Goal: Task Accomplishment & Management: Manage account settings

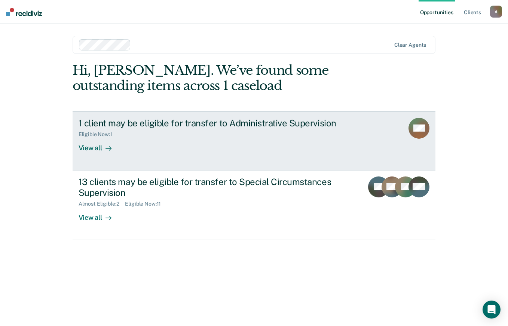
click at [103, 144] on div at bounding box center [107, 148] width 9 height 9
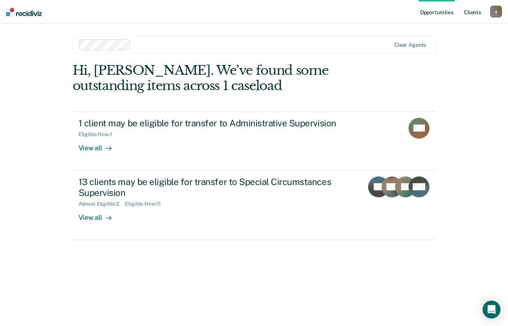
click at [476, 13] on link "Client s" at bounding box center [473, 12] width 20 height 24
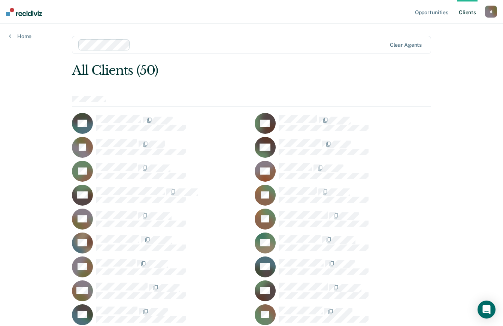
click at [15, 37] on link "Home" at bounding box center [20, 36] width 22 height 7
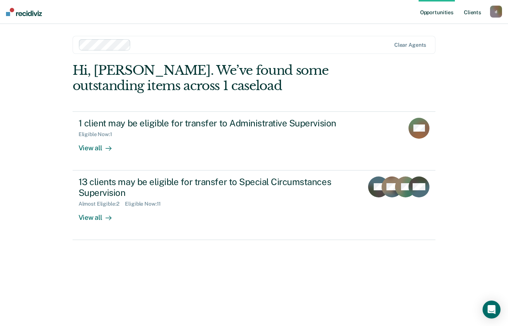
click at [471, 2] on link "Client s" at bounding box center [473, 12] width 20 height 24
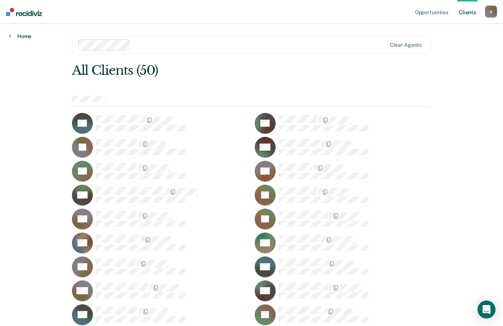
click at [22, 35] on link "Home" at bounding box center [20, 36] width 22 height 7
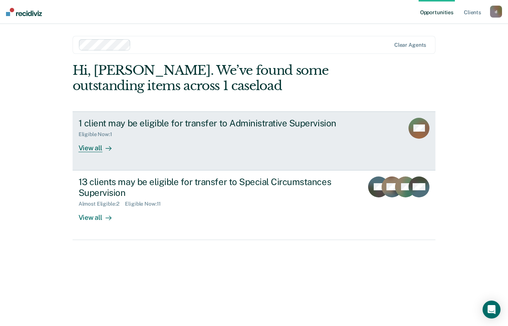
click at [89, 153] on link "1 client may be eligible for transfer to Administrative Supervision Eligible No…" at bounding box center [254, 141] width 363 height 59
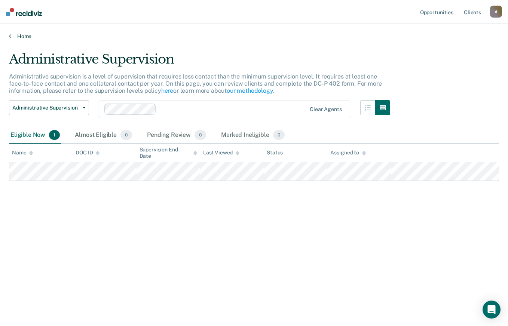
click at [23, 39] on link "Home" at bounding box center [254, 36] width 490 height 7
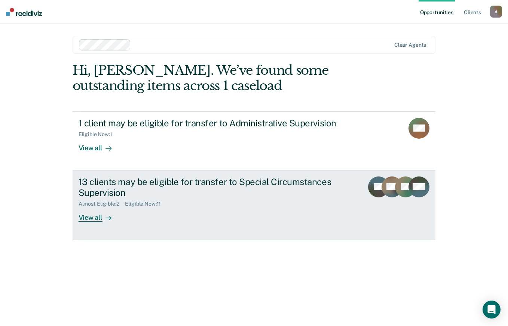
click at [95, 218] on div "View all" at bounding box center [100, 214] width 42 height 15
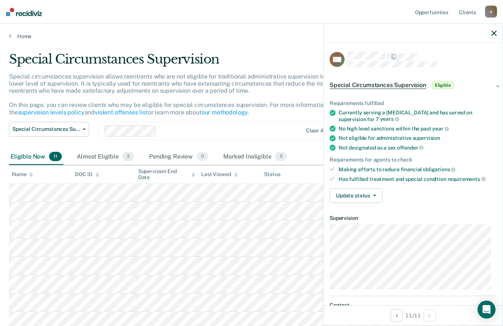
click at [269, 82] on p "Special circumstances supervision allows reentrants who are not eligible for tr…" at bounding box center [192, 94] width 367 height 43
click at [493, 33] on icon "button" at bounding box center [493, 33] width 5 height 5
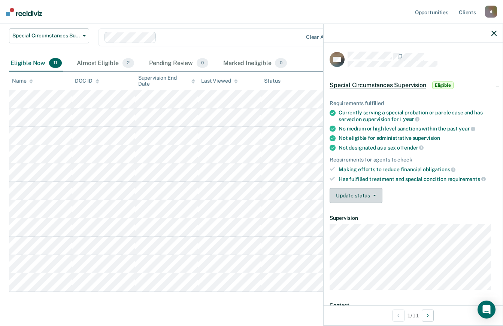
click at [374, 195] on icon "button" at bounding box center [374, 195] width 3 height 1
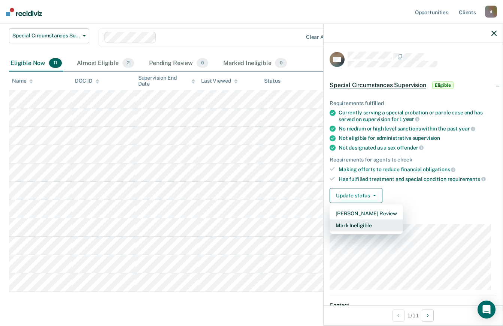
click at [367, 228] on button "Mark Ineligible" at bounding box center [365, 226] width 73 height 12
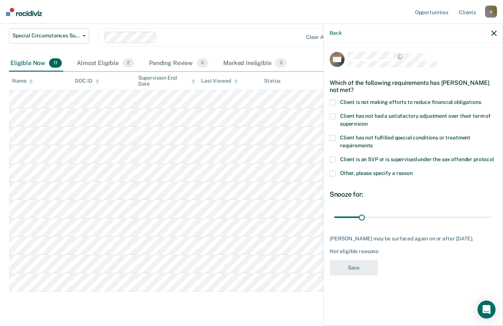
click at [334, 102] on span at bounding box center [332, 103] width 6 height 6
click at [481, 100] on input "Client is not making efforts to reduce financial obligations" at bounding box center [481, 100] width 0 height 0
click at [355, 266] on button "Save" at bounding box center [353, 267] width 48 height 15
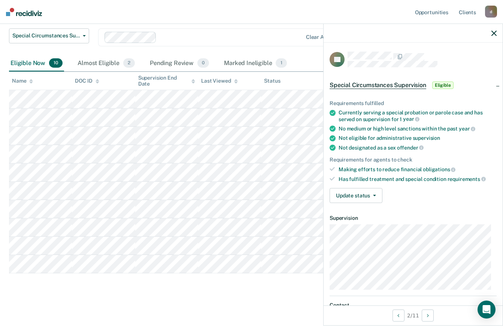
click at [367, 198] on button "Update status" at bounding box center [355, 195] width 53 height 15
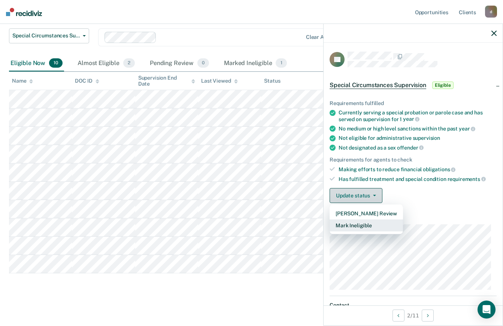
click at [369, 223] on button "Mark Ineligible" at bounding box center [365, 226] width 73 height 12
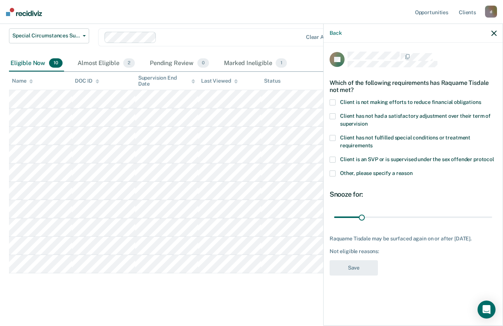
click at [332, 100] on span at bounding box center [332, 103] width 6 height 6
click at [481, 100] on input "Client is not making efforts to reduce financial obligations" at bounding box center [481, 100] width 0 height 0
click at [366, 268] on button "Save" at bounding box center [353, 267] width 48 height 15
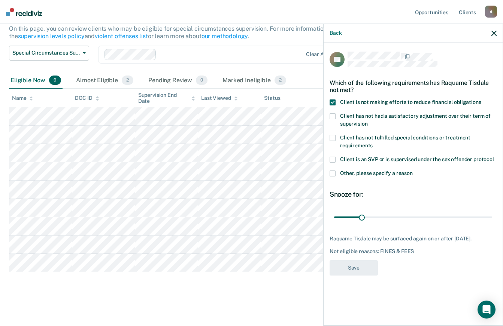
scroll to position [76, 0]
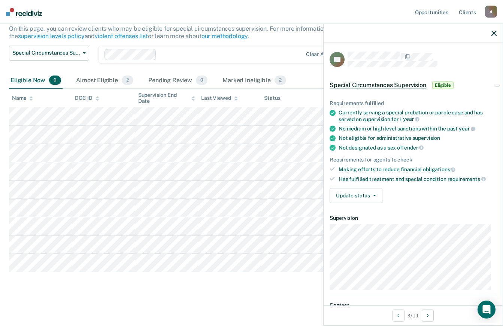
click at [369, 196] on button "Update status" at bounding box center [355, 195] width 53 height 15
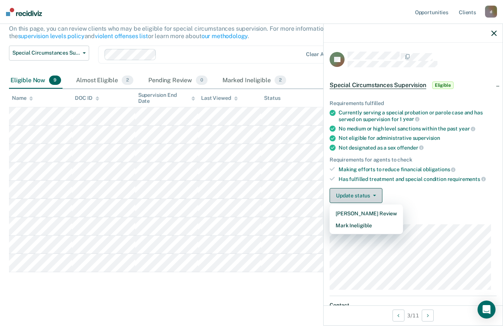
click at [367, 225] on button "Mark Ineligible" at bounding box center [365, 226] width 73 height 12
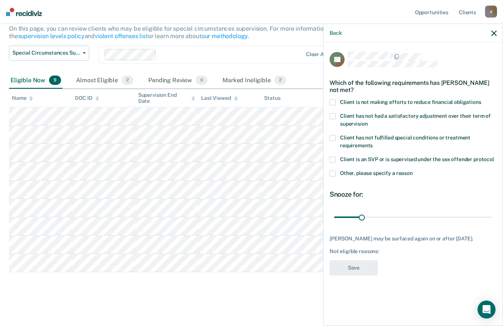
click at [330, 100] on span at bounding box center [332, 103] width 6 height 6
click at [481, 100] on input "Client is not making efforts to reduce financial obligations" at bounding box center [481, 100] width 0 height 0
click at [360, 265] on button "Save" at bounding box center [353, 267] width 48 height 15
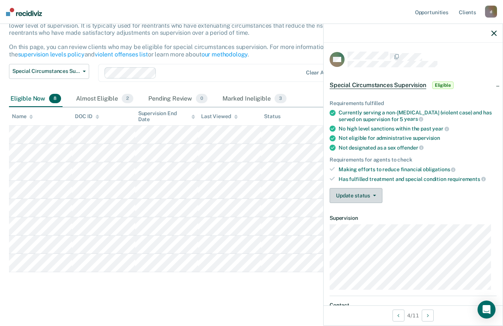
click at [373, 195] on icon "button" at bounding box center [374, 195] width 3 height 1
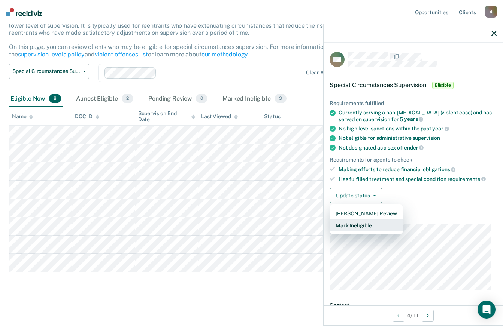
click at [367, 228] on button "Mark Ineligible" at bounding box center [365, 226] width 73 height 12
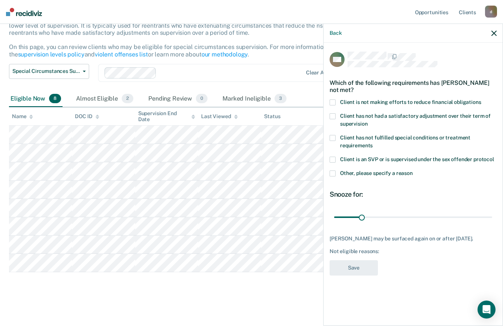
click at [338, 100] on label "Client is not making efforts to reduce financial obligations" at bounding box center [412, 104] width 167 height 8
click at [481, 100] on input "Client is not making efforts to reduce financial obligations" at bounding box center [481, 100] width 0 height 0
click at [364, 266] on button "Save" at bounding box center [353, 267] width 48 height 15
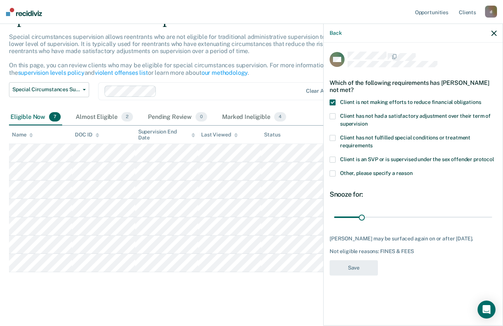
scroll to position [40, 0]
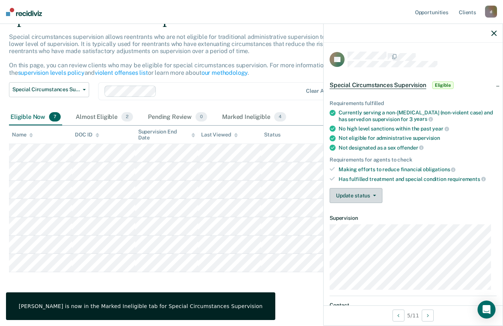
click at [373, 195] on icon "button" at bounding box center [374, 195] width 3 height 1
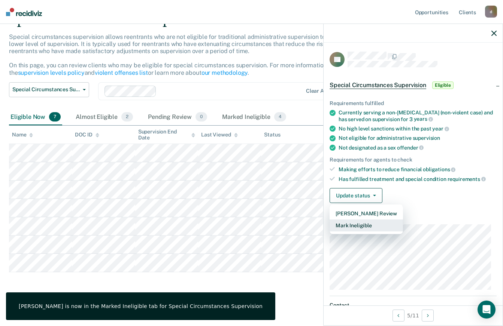
click at [363, 224] on button "Mark Ineligible" at bounding box center [365, 226] width 73 height 12
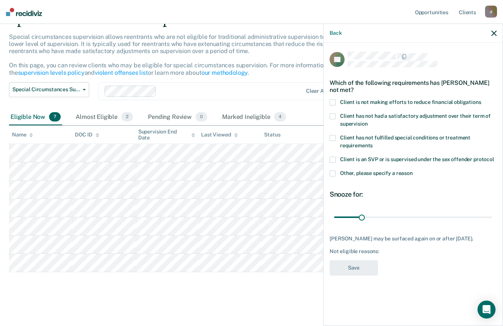
click at [324, 98] on div "RT Which of the following requirements has [PERSON_NAME] not met? Client is not…" at bounding box center [412, 184] width 179 height 282
click at [331, 102] on span at bounding box center [332, 103] width 6 height 6
click at [481, 100] on input "Client is not making efforts to reduce financial obligations" at bounding box center [481, 100] width 0 height 0
click at [358, 268] on button "Save" at bounding box center [353, 267] width 48 height 15
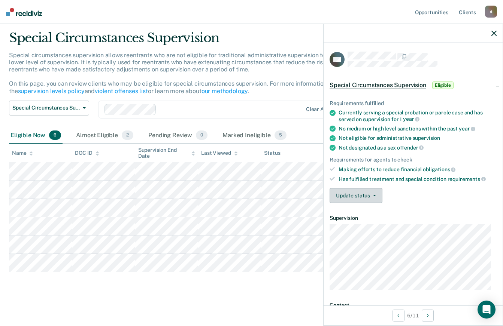
click at [373, 195] on icon "button" at bounding box center [374, 195] width 3 height 1
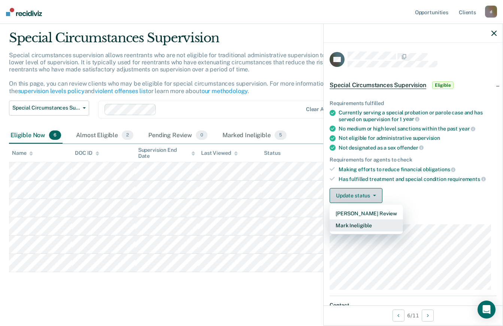
click at [373, 224] on button "Mark Ineligible" at bounding box center [365, 226] width 73 height 12
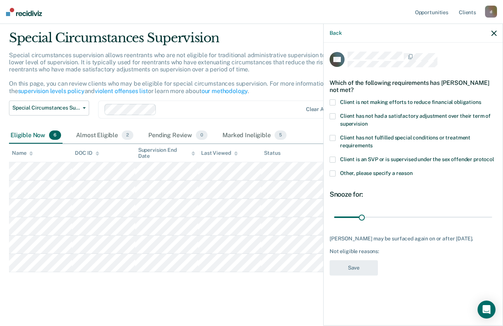
click at [334, 103] on span at bounding box center [332, 103] width 6 height 6
click at [481, 100] on input "Client is not making efforts to reduce financial obligations" at bounding box center [481, 100] width 0 height 0
click at [365, 275] on button "Save" at bounding box center [353, 267] width 48 height 15
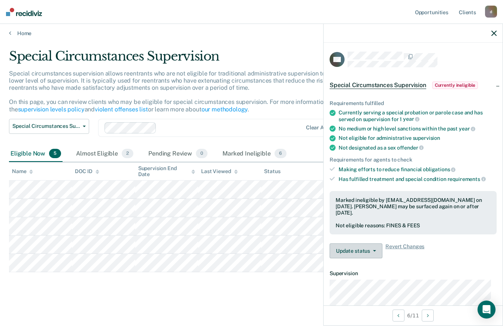
click at [368, 253] on button "Update status" at bounding box center [355, 251] width 53 height 15
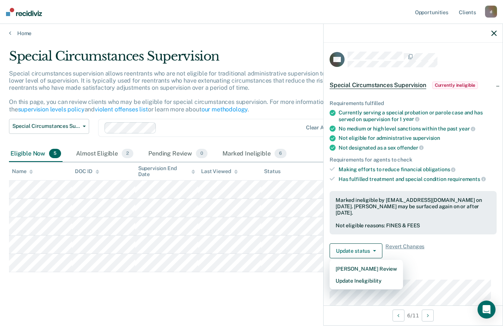
click at [445, 258] on div "Requirements fulfilled Currently serving a special probation or parole case and…" at bounding box center [412, 176] width 179 height 176
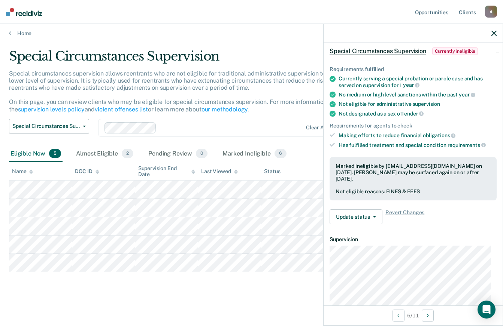
scroll to position [0, 0]
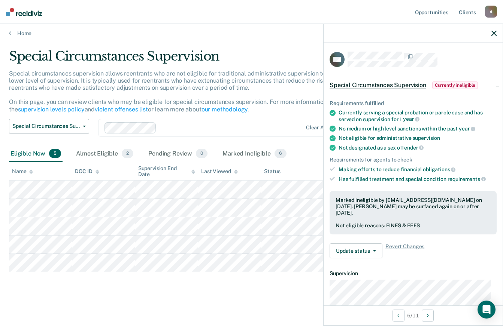
click at [295, 109] on div "Special circumstances supervision allows reentrants who are not eligible for tr…" at bounding box center [197, 94] width 377 height 49
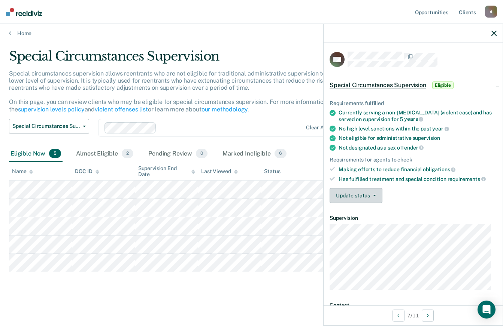
click at [373, 195] on icon "button" at bounding box center [374, 195] width 3 height 1
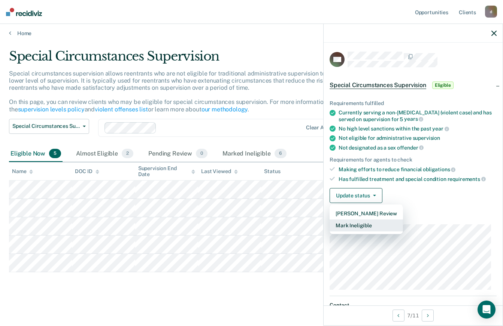
click at [369, 226] on button "Mark Ineligible" at bounding box center [365, 226] width 73 height 12
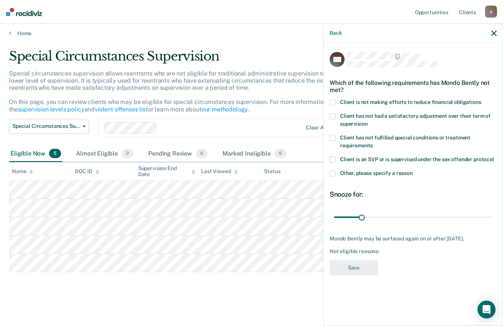
click at [332, 100] on span at bounding box center [332, 103] width 6 height 6
click at [481, 100] on input "Client is not making efforts to reduce financial obligations" at bounding box center [481, 100] width 0 height 0
click at [357, 265] on button "Save" at bounding box center [353, 267] width 48 height 15
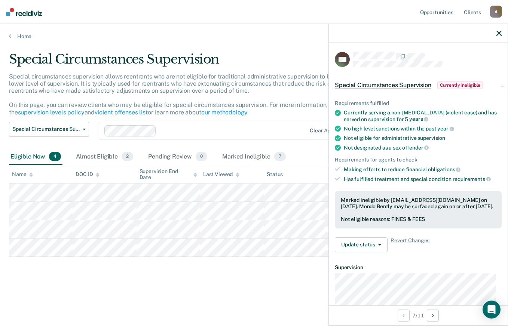
click at [303, 114] on div "Special circumstances supervision allows reentrants who are not eligible for tr…" at bounding box center [199, 97] width 381 height 49
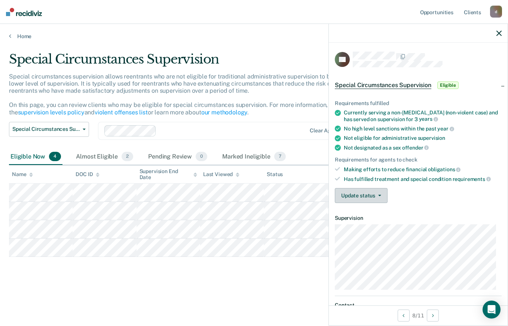
click at [375, 195] on span "button" at bounding box center [378, 195] width 6 height 1
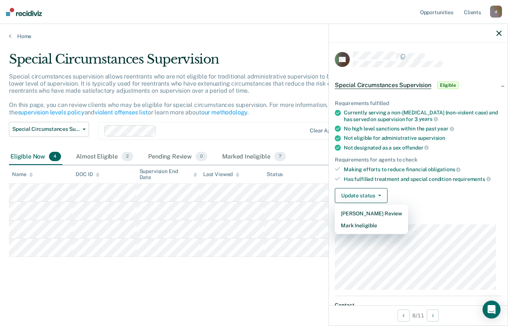
click at [286, 80] on p "Special circumstances supervision allows reentrants who are not eligible for tr…" at bounding box center [192, 94] width 367 height 43
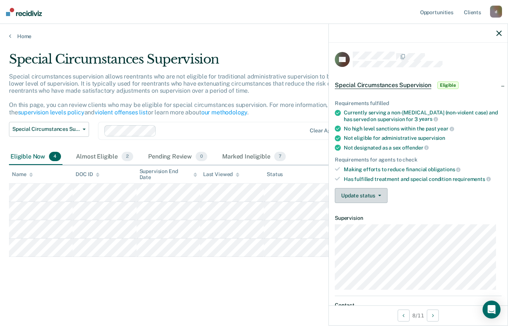
click at [379, 195] on icon "button" at bounding box center [379, 195] width 3 height 1
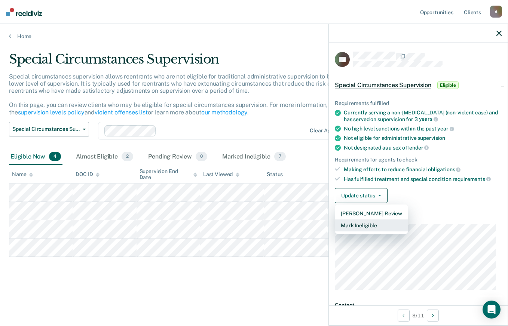
click at [373, 226] on button "Mark Ineligible" at bounding box center [371, 226] width 73 height 12
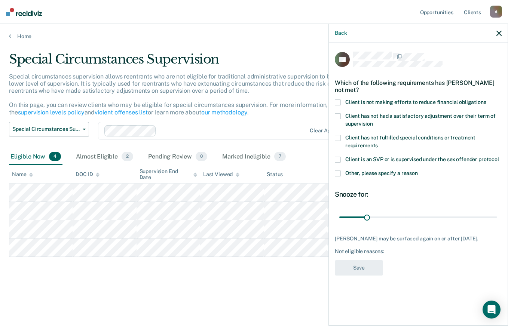
click at [333, 99] on div "LA Which of the following requirements has [PERSON_NAME] not met? Client is not…" at bounding box center [418, 184] width 179 height 282
click at [335, 104] on span at bounding box center [338, 103] width 6 height 6
click at [486, 100] on input "Client is not making efforts to reduce financial obligations" at bounding box center [486, 100] width 0 height 0
click at [371, 268] on button "Save" at bounding box center [359, 267] width 48 height 15
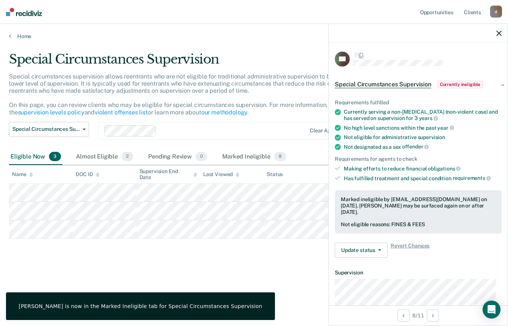
click at [281, 114] on div "Special circumstances supervision allows reentrants who are not eligible for tr…" at bounding box center [199, 97] width 381 height 49
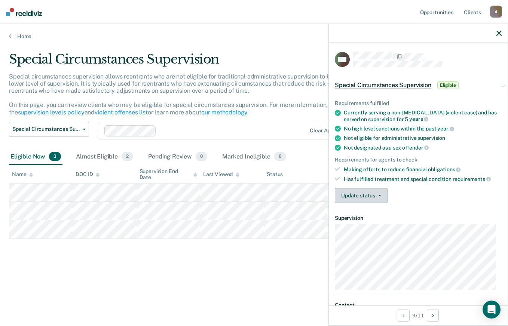
click at [378, 195] on icon "button" at bounding box center [379, 195] width 3 height 1
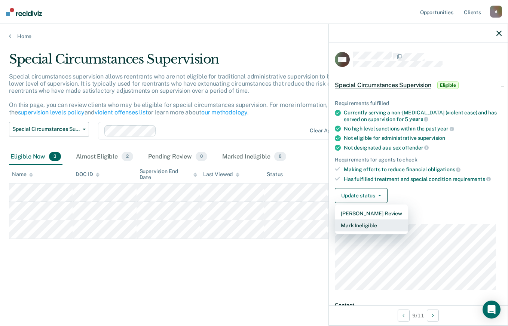
click at [374, 222] on button "Mark Ineligible" at bounding box center [371, 226] width 73 height 12
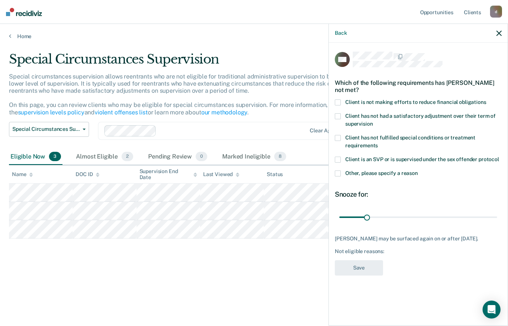
click at [338, 102] on span at bounding box center [338, 103] width 6 height 6
click at [486, 100] on input "Client is not making efforts to reduce financial obligations" at bounding box center [486, 100] width 0 height 0
click at [371, 271] on button "Save" at bounding box center [359, 267] width 48 height 15
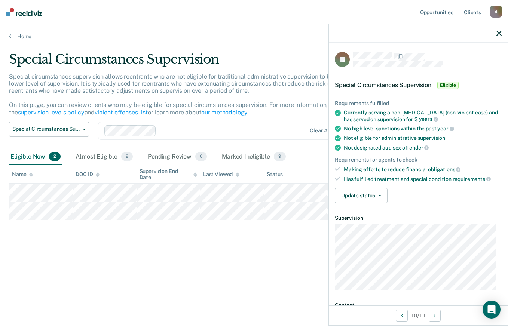
click at [378, 194] on button "Update status" at bounding box center [361, 195] width 53 height 15
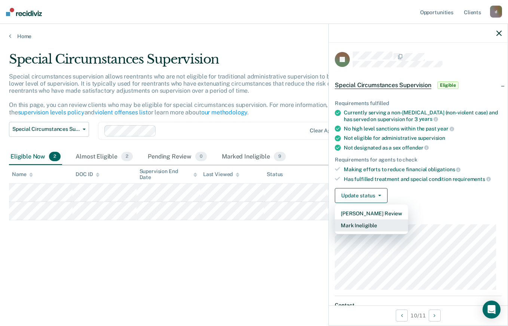
click at [382, 226] on button "Mark Ineligible" at bounding box center [371, 226] width 73 height 12
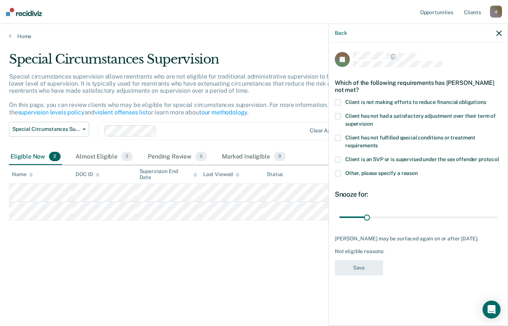
click at [331, 98] on div "JP Which of the following requirements has [PERSON_NAME] not met? Client is not…" at bounding box center [418, 184] width 179 height 282
click at [338, 100] on span at bounding box center [338, 103] width 6 height 6
click at [486, 100] on input "Client is not making efforts to reduce financial obligations" at bounding box center [486, 100] width 0 height 0
click at [367, 262] on button "Save" at bounding box center [359, 267] width 48 height 15
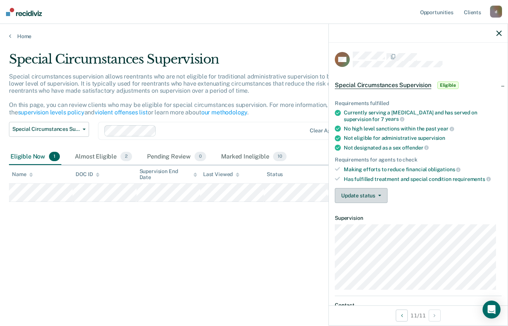
click at [376, 195] on span "button" at bounding box center [378, 195] width 6 height 1
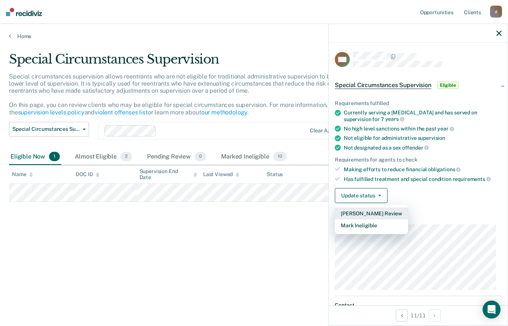
click at [389, 214] on button "[PERSON_NAME] Review" at bounding box center [371, 214] width 73 height 12
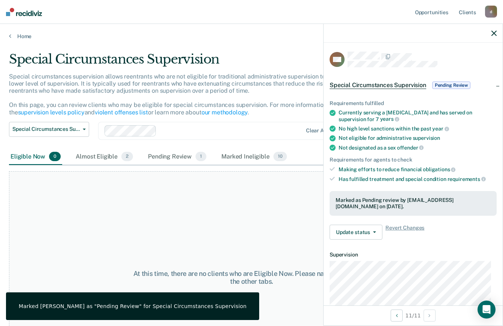
click at [215, 226] on div "At this time, there are no clients who are Eligible Now. Please navigate to one…" at bounding box center [251, 277] width 485 height 213
click at [172, 159] on div "Pending Review 1" at bounding box center [176, 157] width 61 height 16
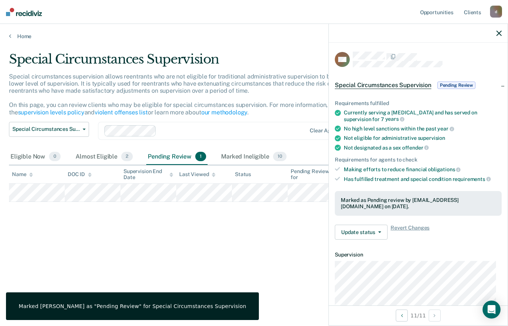
click at [497, 35] on icon "button" at bounding box center [499, 33] width 5 height 5
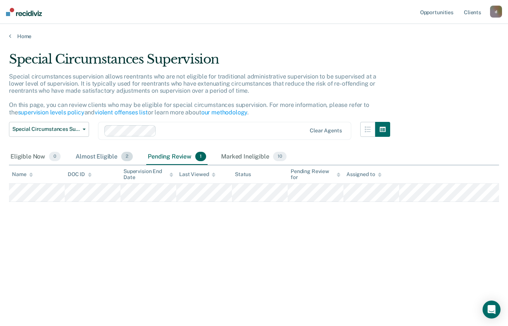
click at [110, 155] on div "Almost Eligible 2" at bounding box center [104, 157] width 60 height 16
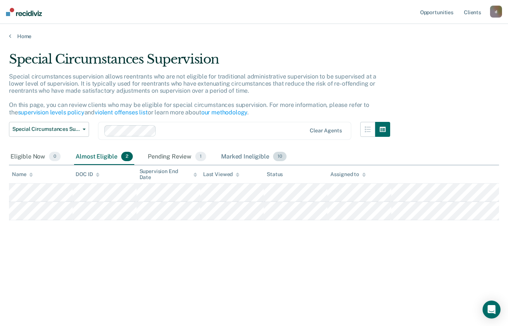
click at [248, 156] on div "Marked Ineligible 10" at bounding box center [254, 157] width 68 height 16
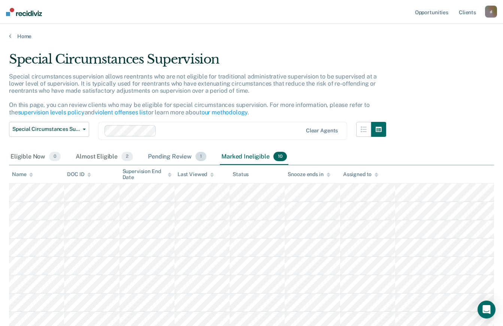
click at [172, 156] on div "Pending Review 1" at bounding box center [176, 157] width 61 height 16
